Goal: Task Accomplishment & Management: Use online tool/utility

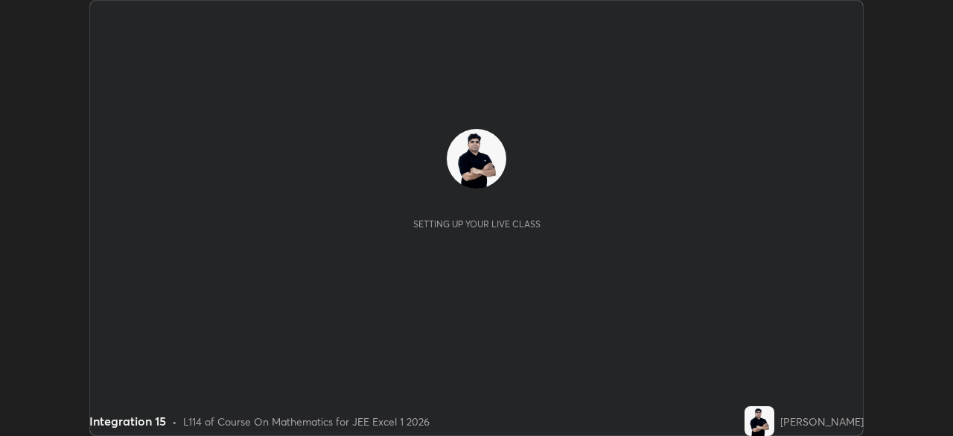
scroll to position [436, 952]
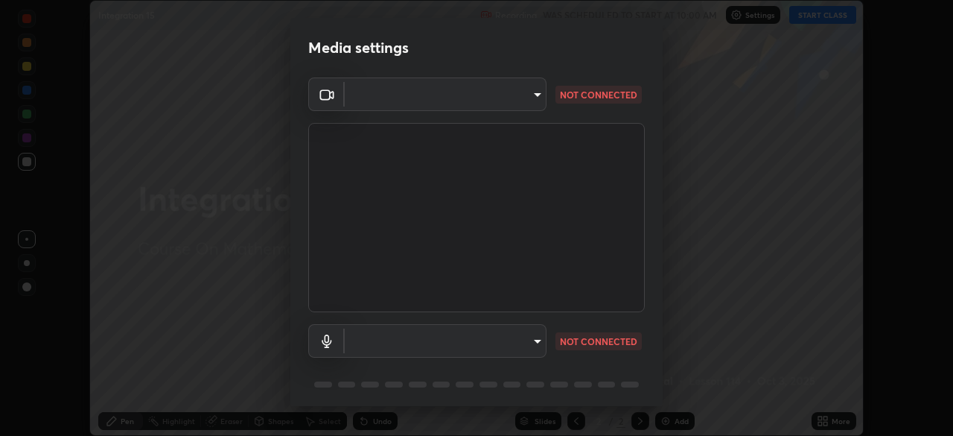
type input "134d1b19bf6860d587459906a7679876aeb3e381516b9be6bb745b9f97a347e3"
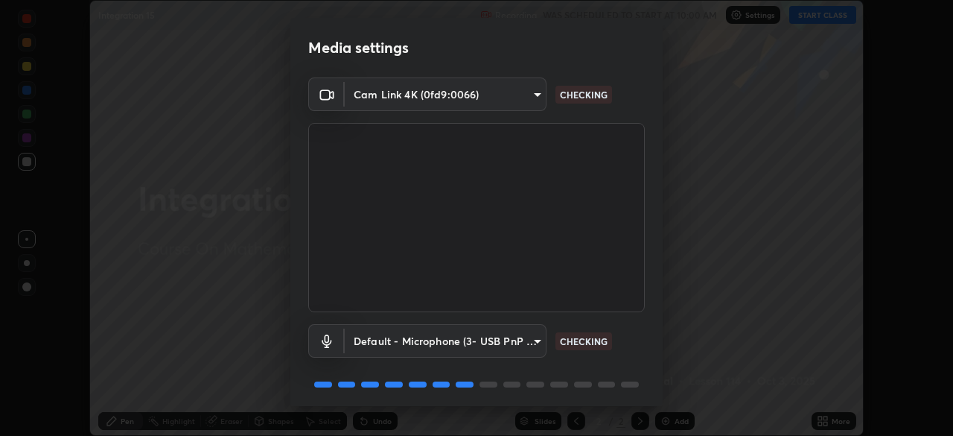
click at [472, 337] on body "Erase all Integration 15 Recording WAS SCHEDULED TO START AT 10:00 AM Settings …" at bounding box center [476, 218] width 953 height 436
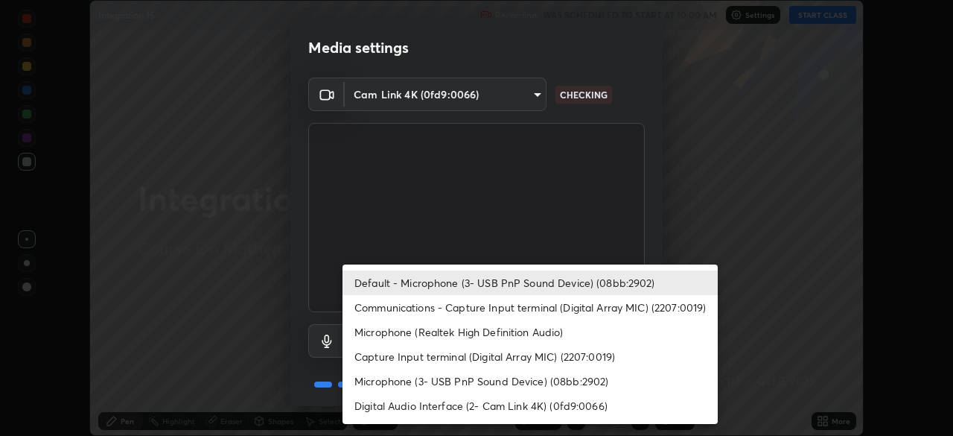
click at [480, 310] on li "Communications - Capture Input terminal (Digital Array MIC) (2207:0019)" at bounding box center [530, 307] width 375 height 25
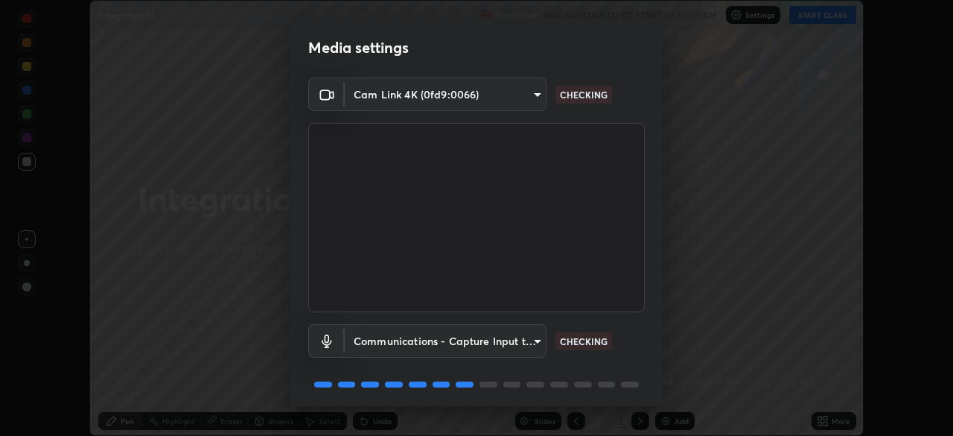
type input "communications"
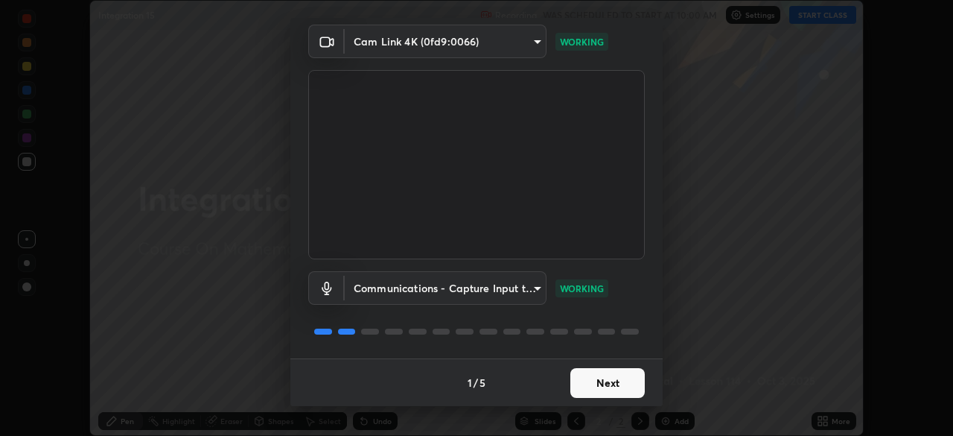
click at [596, 377] on button "Next" at bounding box center [607, 383] width 74 height 30
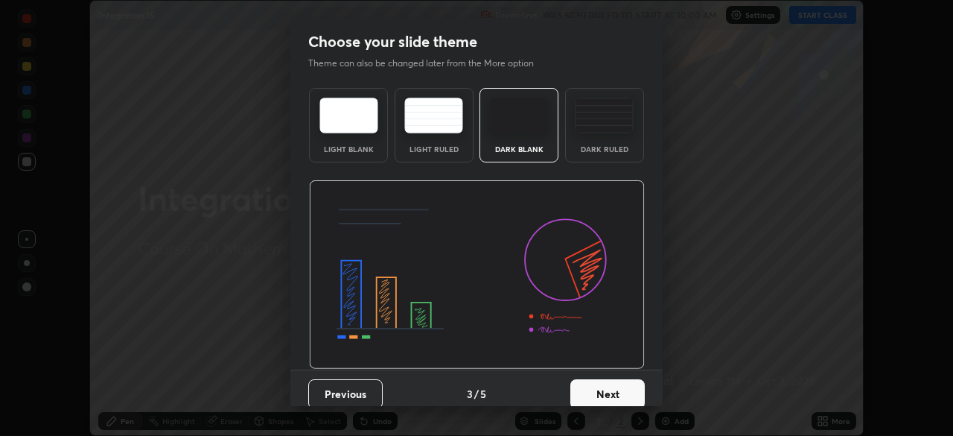
click at [603, 376] on div "Previous 3 / 5 Next" at bounding box center [476, 393] width 372 height 48
click at [638, 385] on button "Next" at bounding box center [607, 394] width 74 height 30
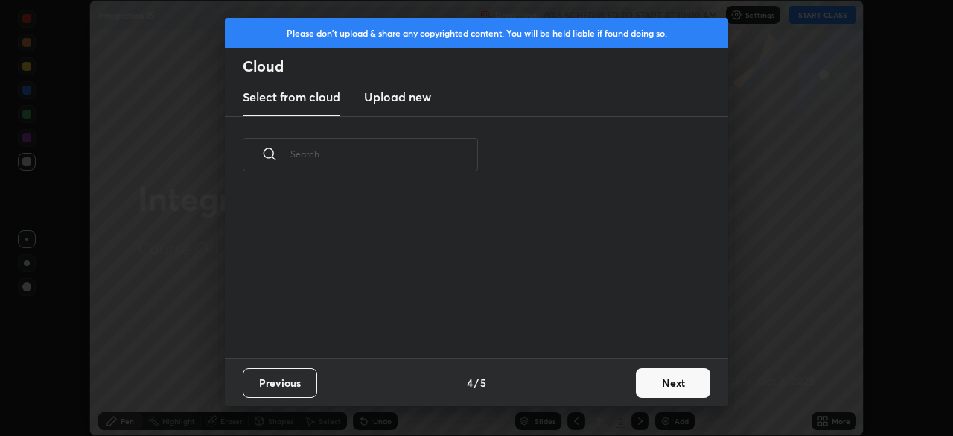
click at [650, 385] on button "Next" at bounding box center [673, 383] width 74 height 30
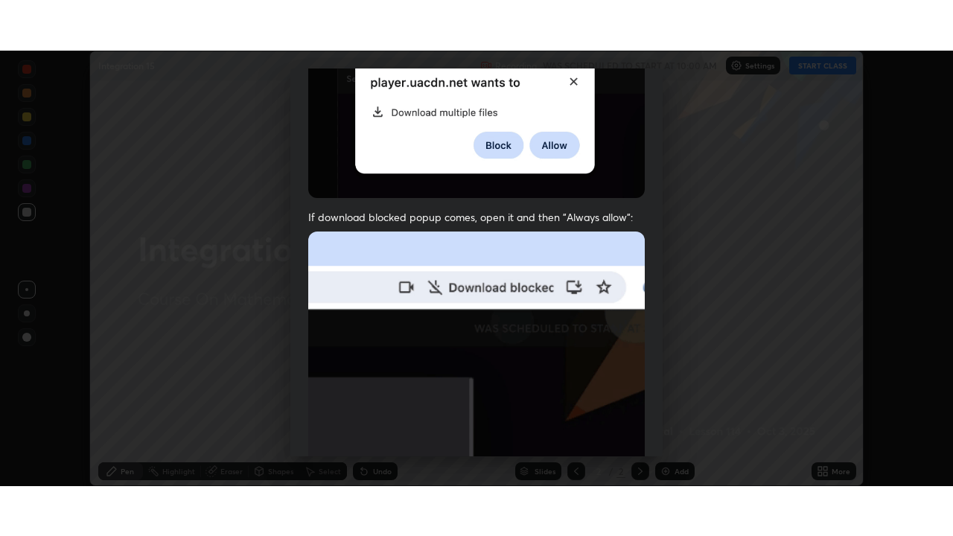
scroll to position [357, 0]
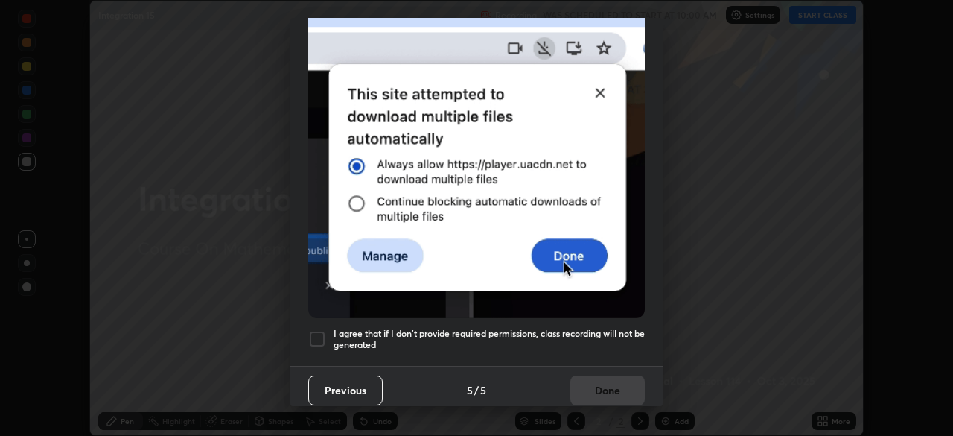
click at [317, 331] on div at bounding box center [317, 339] width 18 height 18
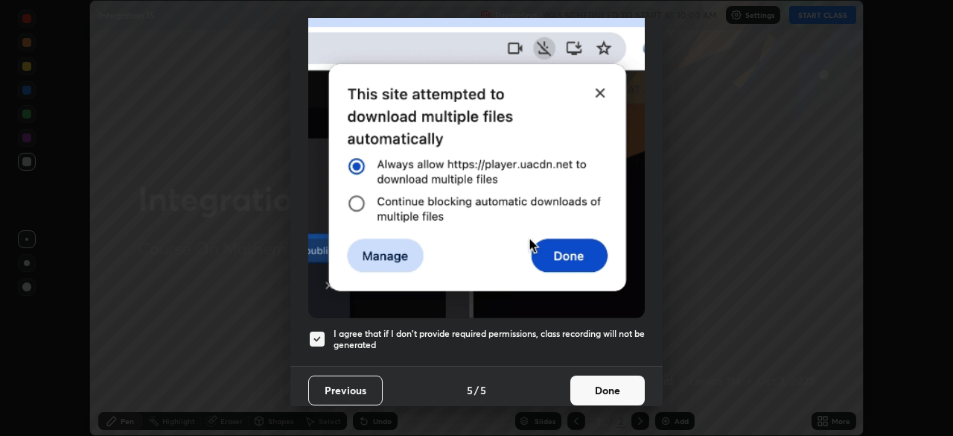
click at [606, 392] on button "Done" at bounding box center [607, 390] width 74 height 30
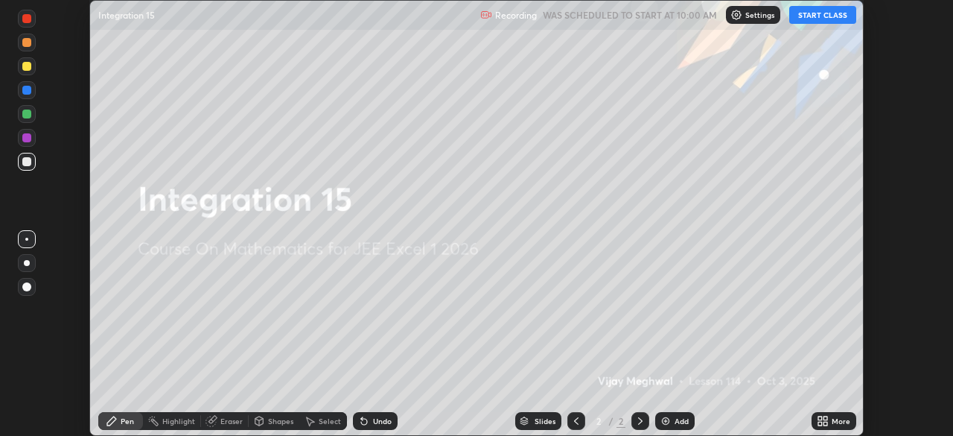
click at [819, 15] on button "START CLASS" at bounding box center [822, 15] width 67 height 18
click at [831, 424] on div "More" at bounding box center [834, 421] width 45 height 18
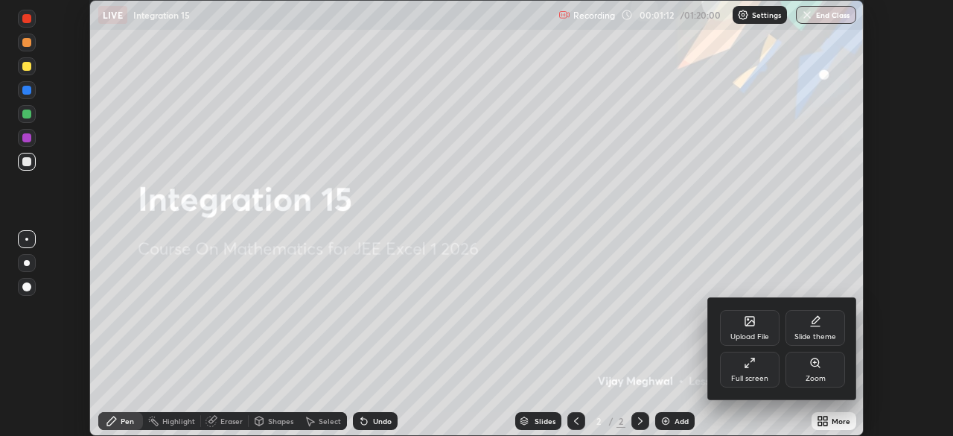
click at [763, 370] on div "Full screen" at bounding box center [750, 369] width 60 height 36
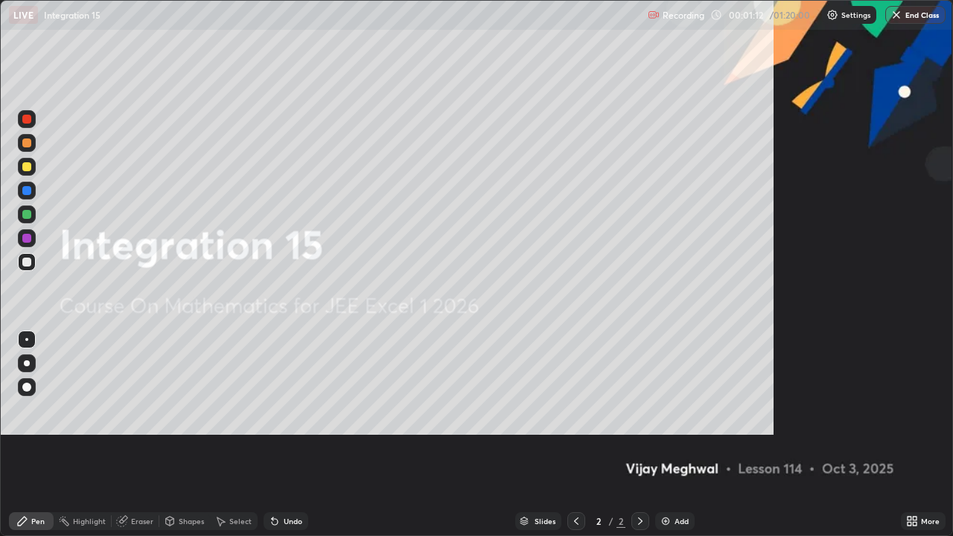
scroll to position [536, 953]
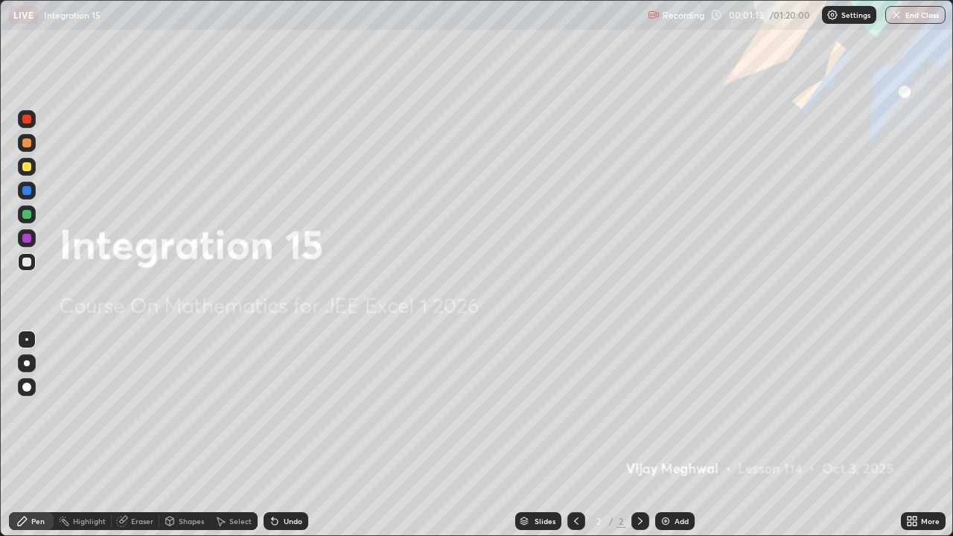
click at [681, 435] on div "Add" at bounding box center [682, 521] width 14 height 7
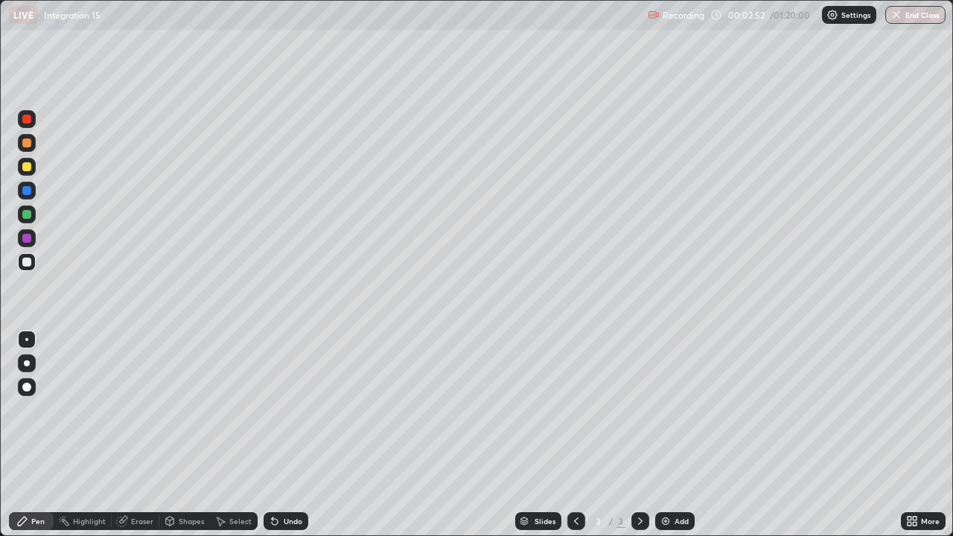
click at [28, 191] on div at bounding box center [26, 190] width 9 height 9
click at [28, 170] on div at bounding box center [26, 166] width 9 height 9
click at [130, 435] on div "Eraser" at bounding box center [136, 521] width 48 height 18
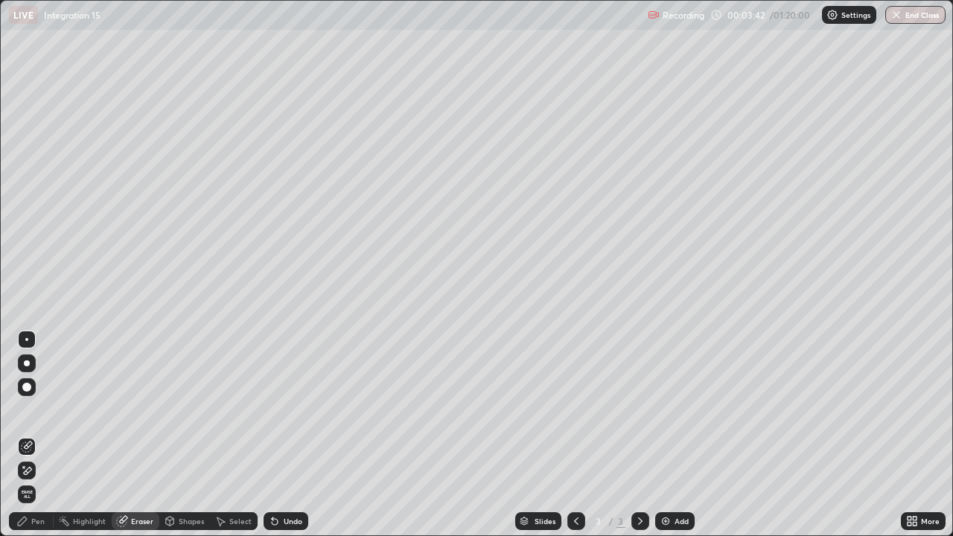
click at [37, 435] on div "Pen" at bounding box center [37, 521] width 13 height 7
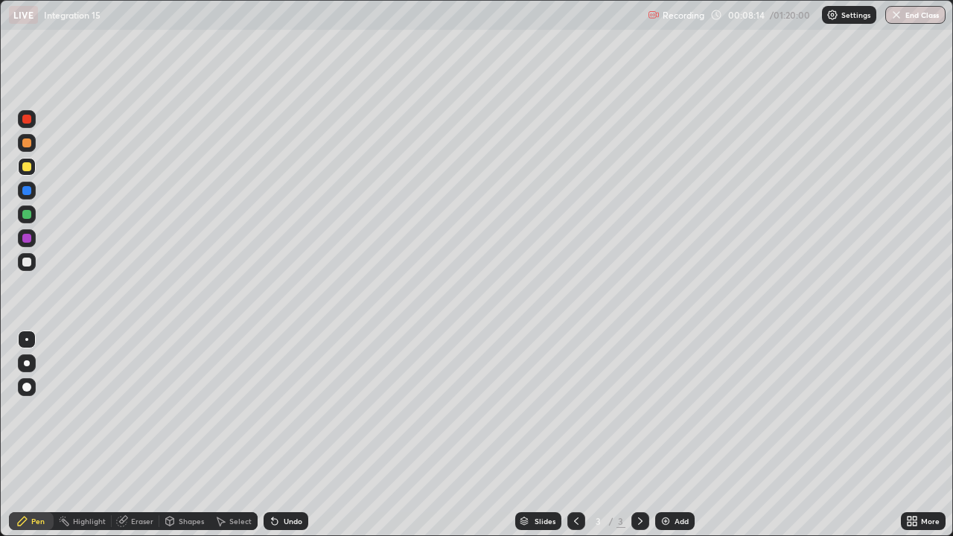
click at [676, 435] on div "Add" at bounding box center [682, 521] width 14 height 7
click at [27, 144] on div at bounding box center [26, 143] width 9 height 9
click at [25, 268] on div at bounding box center [27, 262] width 18 height 18
click at [669, 435] on img at bounding box center [666, 521] width 12 height 12
click at [29, 166] on div at bounding box center [26, 166] width 9 height 9
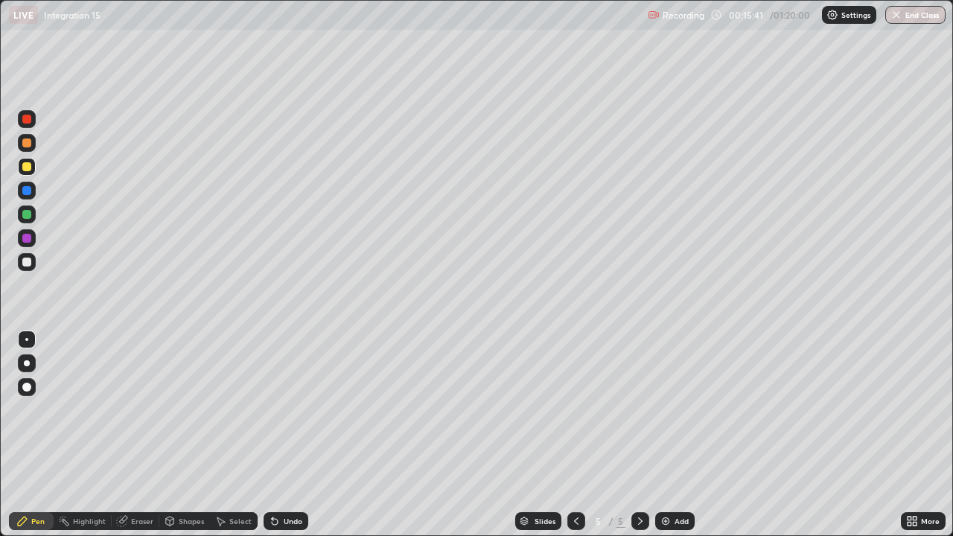
click at [30, 144] on div at bounding box center [26, 143] width 9 height 9
click at [393, 435] on div "Slides 5 / 5 Add" at bounding box center [604, 521] width 593 height 30
click at [400, 435] on div "Slides 5 / 5 Add" at bounding box center [604, 521] width 593 height 30
click at [382, 435] on div "Slides 5 / 5 Add" at bounding box center [604, 521] width 593 height 30
click at [678, 435] on div "Add" at bounding box center [682, 521] width 14 height 7
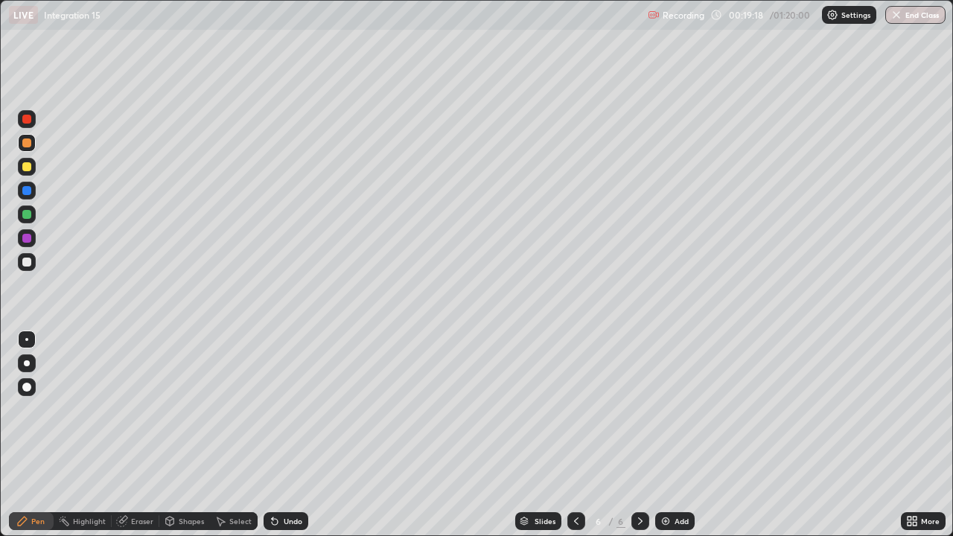
click at [575, 435] on icon at bounding box center [576, 521] width 12 height 12
click at [634, 435] on icon at bounding box center [640, 521] width 12 height 12
click at [575, 435] on icon at bounding box center [576, 521] width 12 height 12
click at [639, 435] on icon at bounding box center [640, 521] width 12 height 12
click at [581, 435] on div at bounding box center [576, 521] width 18 height 18
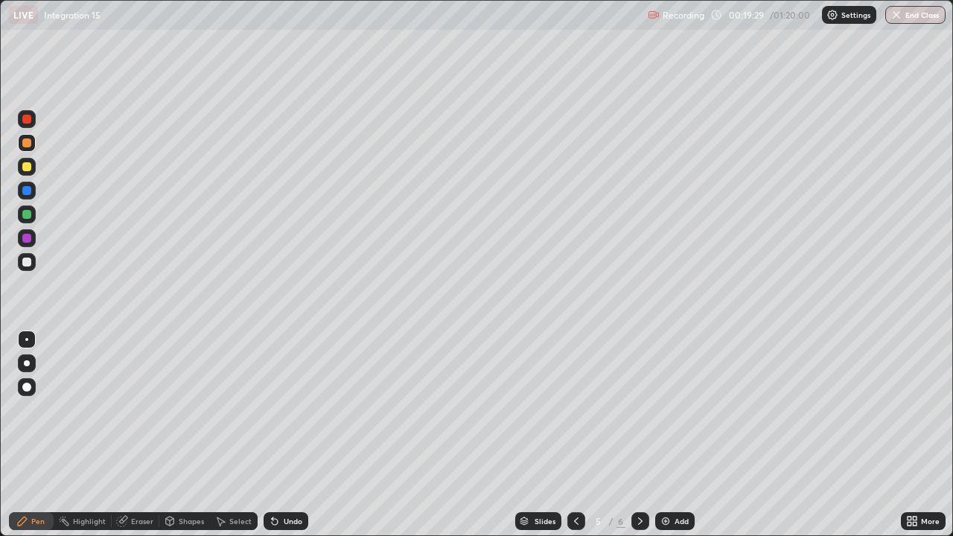
click at [639, 435] on icon at bounding box center [640, 521] width 12 height 12
click at [288, 435] on div "Undo" at bounding box center [293, 521] width 19 height 7
click at [286, 435] on div "Undo" at bounding box center [293, 521] width 19 height 7
click at [287, 435] on div "Undo" at bounding box center [293, 521] width 19 height 7
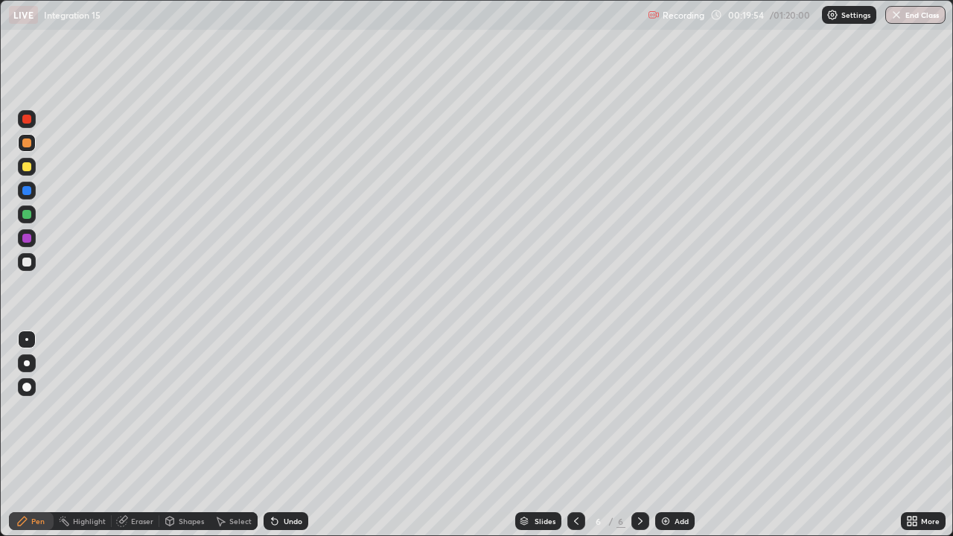
click at [150, 435] on div "Eraser" at bounding box center [142, 521] width 22 height 7
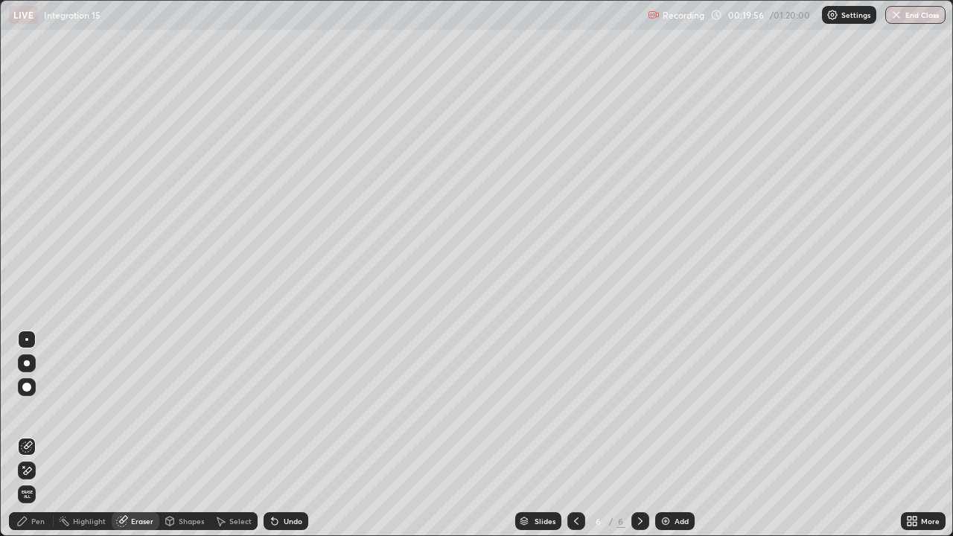
click at [45, 435] on div "Pen" at bounding box center [31, 521] width 45 height 18
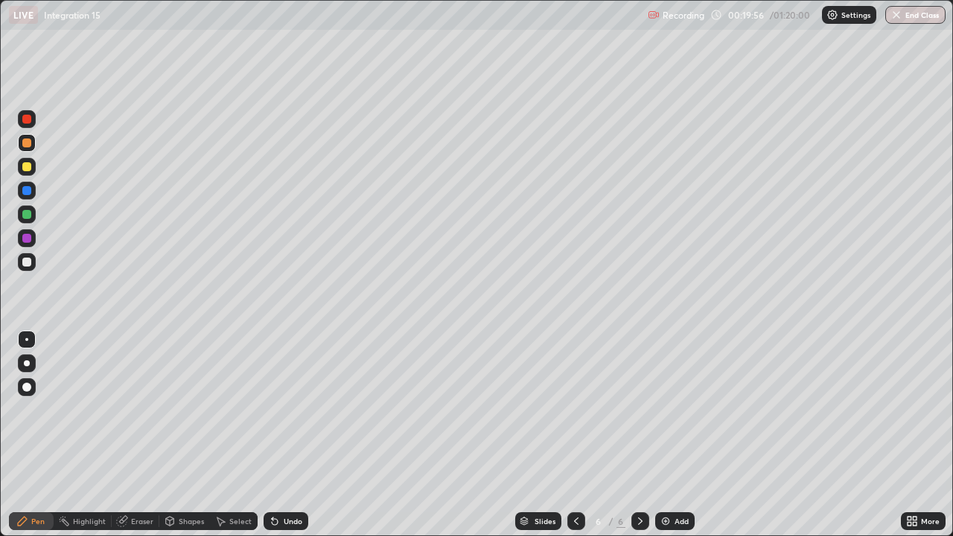
click at [45, 435] on div "Pen" at bounding box center [31, 521] width 45 height 18
click at [664, 435] on img at bounding box center [666, 521] width 12 height 12
click at [32, 261] on div at bounding box center [27, 262] width 18 height 18
click at [273, 435] on icon at bounding box center [275, 522] width 6 height 6
click at [281, 435] on div "Undo" at bounding box center [286, 521] width 45 height 18
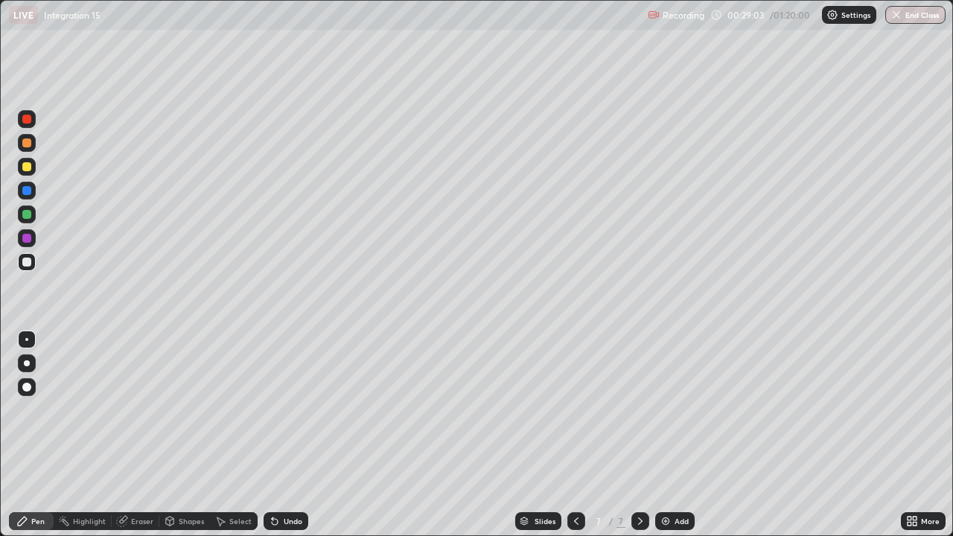
click at [294, 435] on div "Undo" at bounding box center [283, 521] width 51 height 30
click at [141, 435] on div "Eraser" at bounding box center [142, 521] width 22 height 7
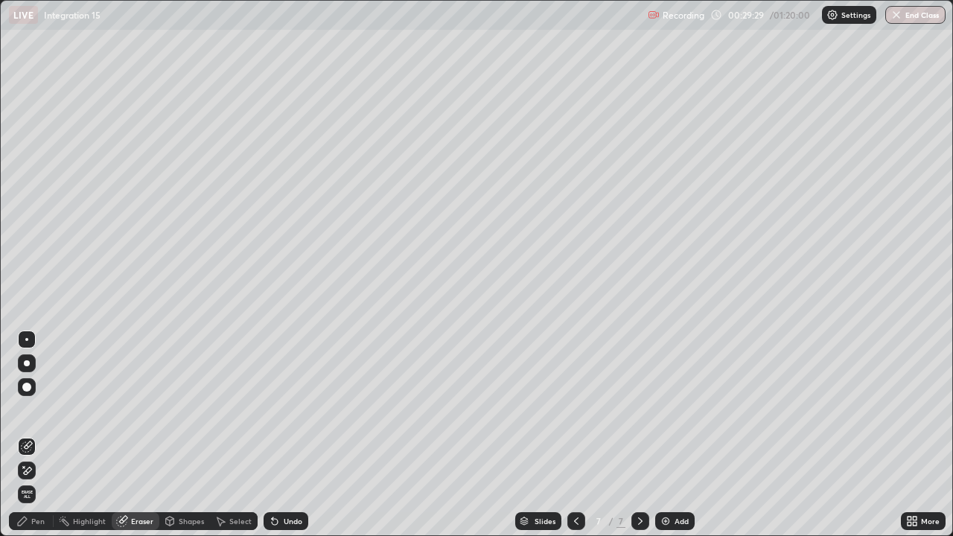
click at [38, 435] on div "Pen" at bounding box center [37, 521] width 13 height 7
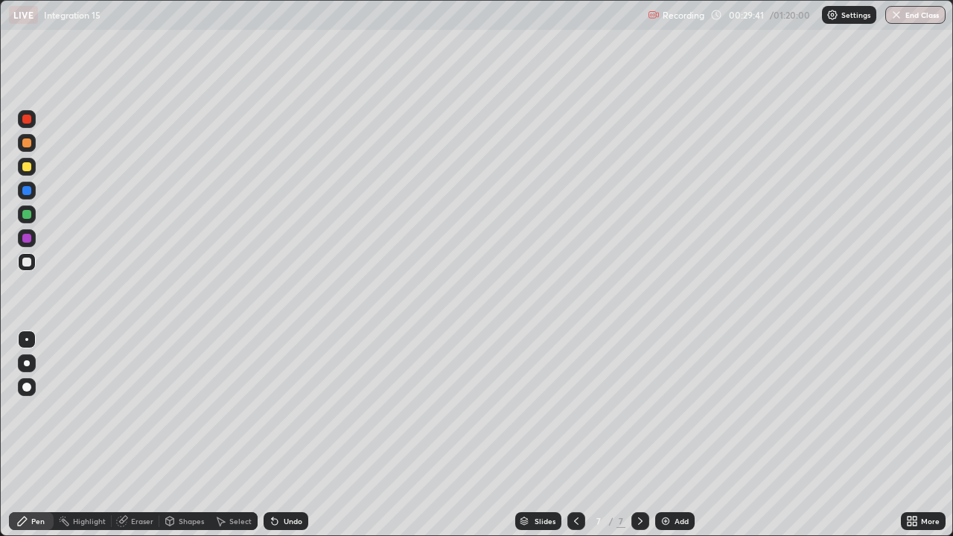
click at [146, 435] on div "Eraser" at bounding box center [142, 521] width 22 height 7
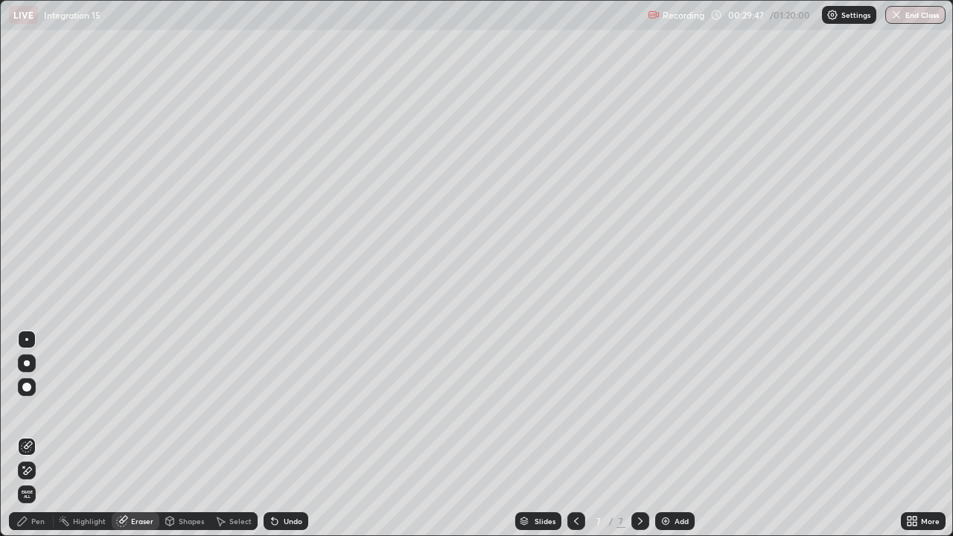
click at [34, 435] on div "Pen" at bounding box center [37, 521] width 13 height 7
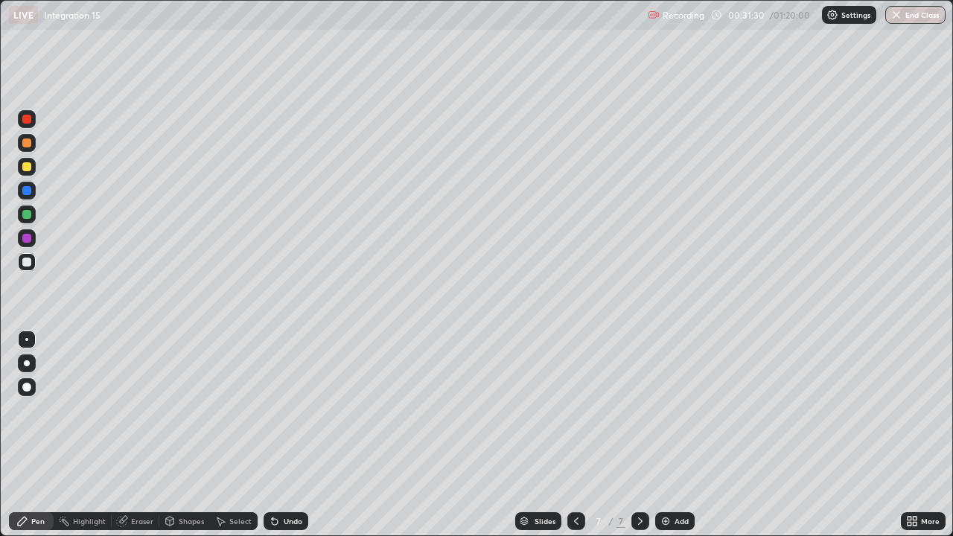
click at [678, 435] on div "Add" at bounding box center [682, 521] width 14 height 7
click at [296, 435] on div "Undo" at bounding box center [293, 521] width 19 height 7
click at [28, 218] on div at bounding box center [26, 214] width 9 height 9
click at [28, 264] on div at bounding box center [26, 262] width 9 height 9
click at [675, 435] on div "Add" at bounding box center [682, 521] width 14 height 7
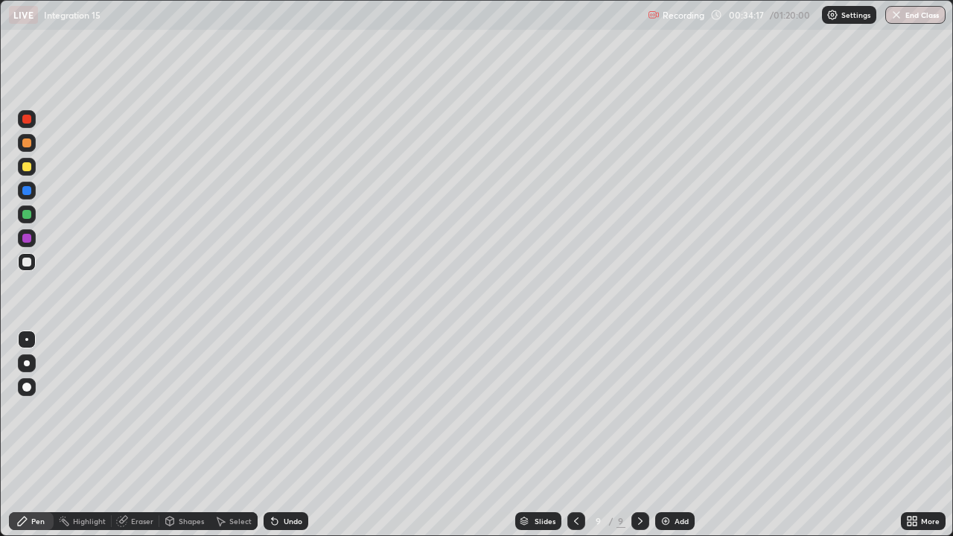
click at [568, 435] on div at bounding box center [576, 521] width 18 height 18
click at [639, 435] on div at bounding box center [640, 521] width 18 height 18
click at [28, 172] on div at bounding box center [27, 167] width 18 height 18
click at [675, 435] on div "Add" at bounding box center [682, 521] width 14 height 7
click at [31, 214] on div at bounding box center [26, 214] width 9 height 9
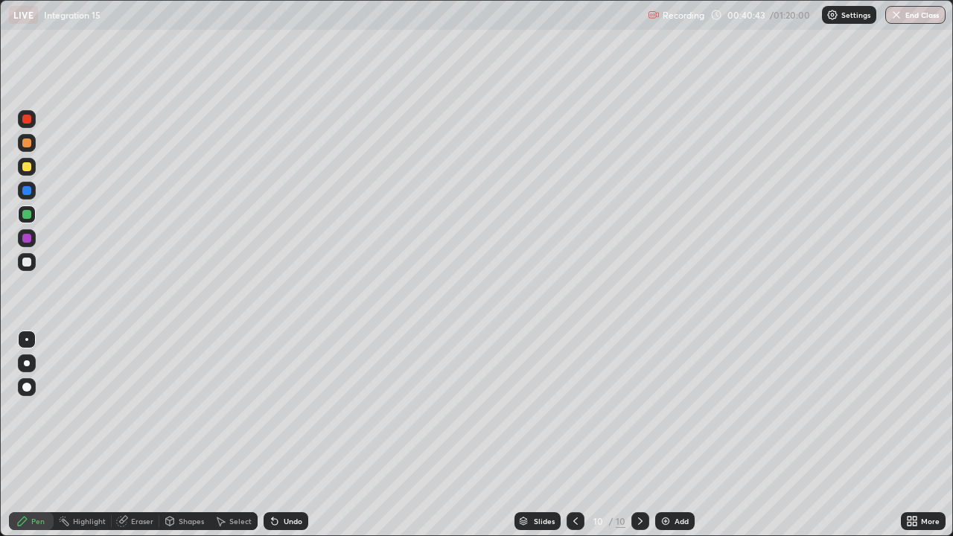
click at [25, 144] on div at bounding box center [26, 143] width 9 height 9
click at [168, 435] on div "Shapes" at bounding box center [184, 521] width 51 height 30
click at [29, 435] on div "Pen" at bounding box center [31, 521] width 45 height 18
click at [666, 435] on img at bounding box center [666, 521] width 12 height 12
click at [284, 435] on div "Undo" at bounding box center [293, 521] width 19 height 7
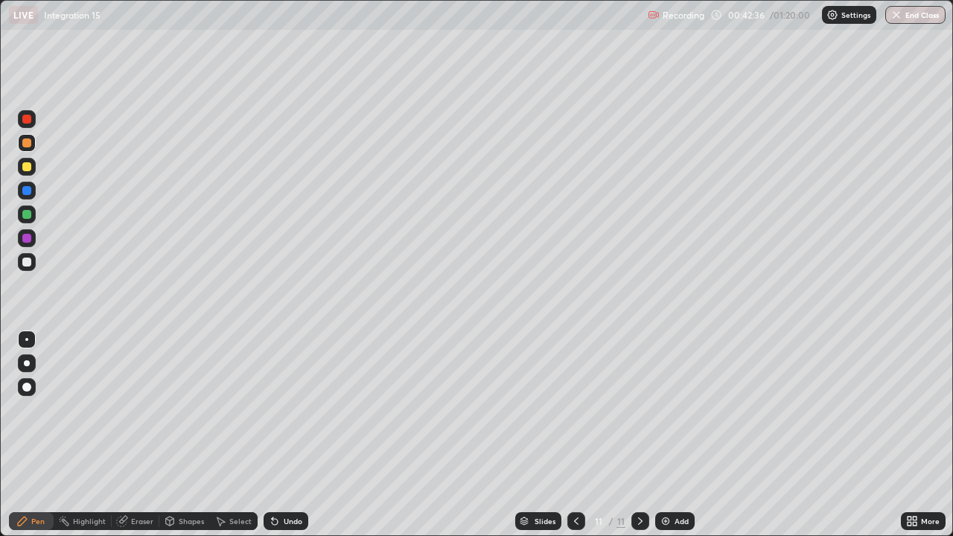
click at [568, 435] on div at bounding box center [576, 521] width 18 height 18
click at [640, 435] on icon at bounding box center [640, 521] width 12 height 12
click at [675, 435] on div "Add" at bounding box center [682, 521] width 14 height 7
click at [30, 174] on div at bounding box center [27, 167] width 18 height 18
click at [679, 435] on div "Add" at bounding box center [682, 521] width 14 height 7
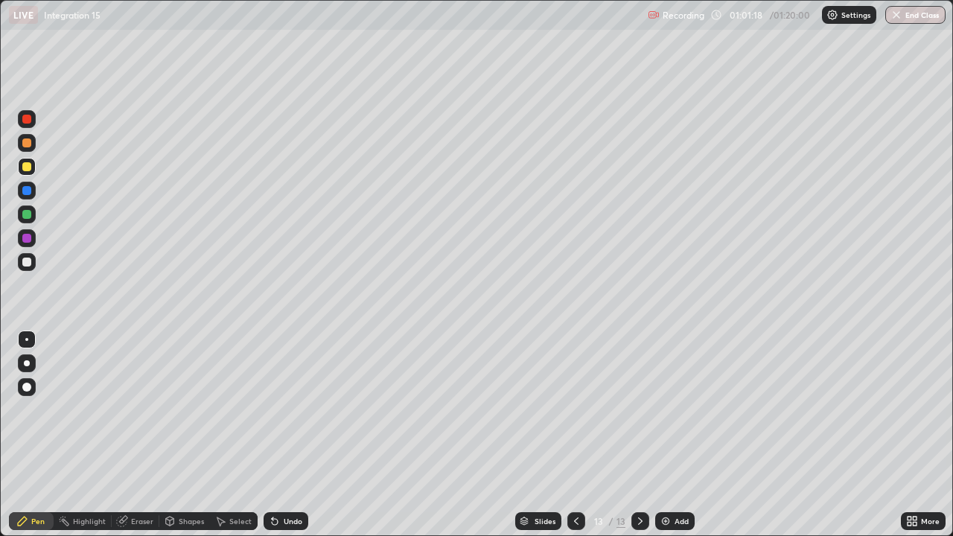
click at [575, 435] on icon at bounding box center [576, 521] width 12 height 12
click at [637, 435] on icon at bounding box center [640, 521] width 12 height 12
click at [25, 264] on div at bounding box center [26, 262] width 9 height 9
click at [575, 435] on icon at bounding box center [576, 521] width 12 height 12
click at [639, 435] on icon at bounding box center [640, 521] width 12 height 12
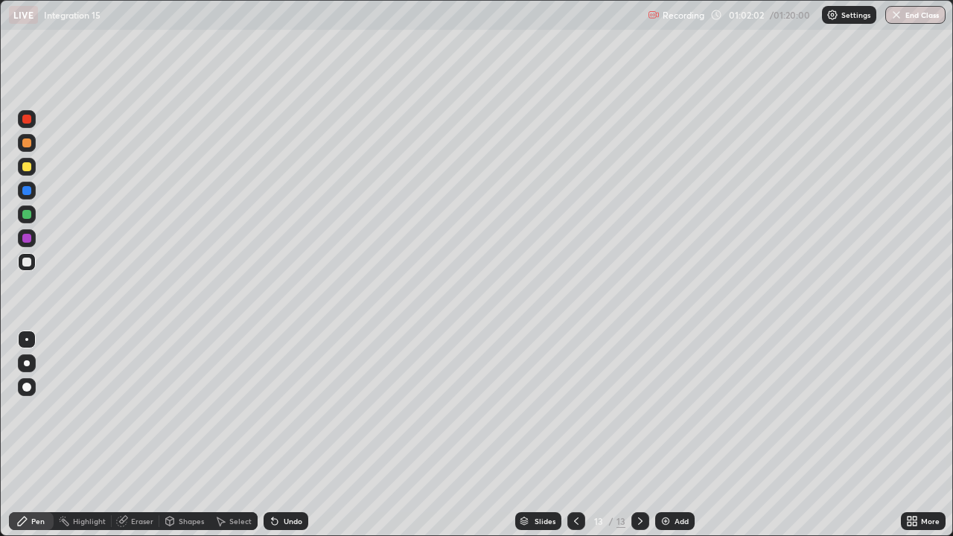
click at [293, 435] on div "Undo" at bounding box center [293, 521] width 19 height 7
click at [914, 19] on button "End Class" at bounding box center [915, 15] width 60 height 18
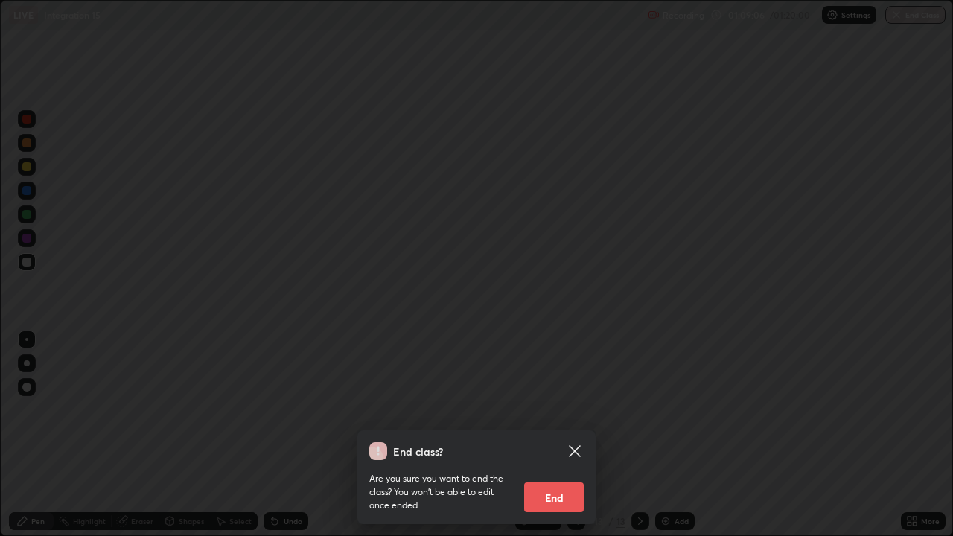
click at [552, 435] on button "End" at bounding box center [554, 498] width 60 height 30
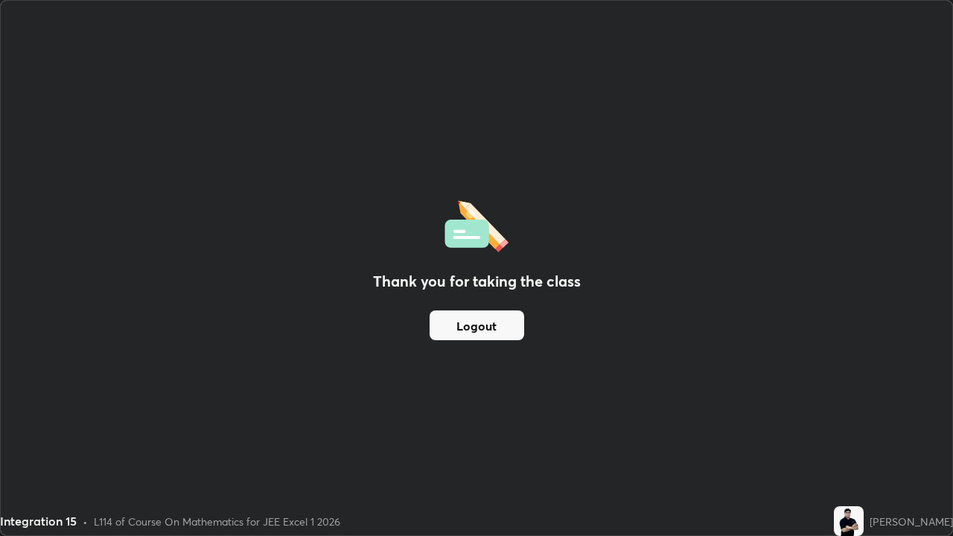
click at [486, 326] on button "Logout" at bounding box center [477, 326] width 95 height 30
